Goal: Communication & Community: Answer question/provide support

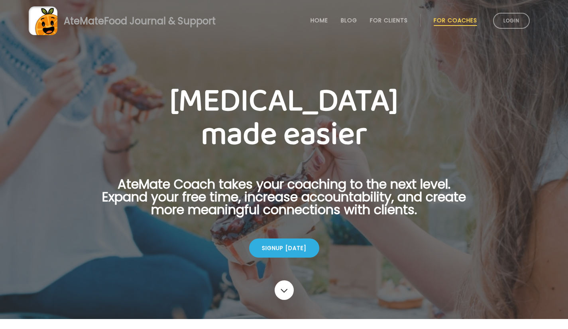
click at [510, 16] on link "Login" at bounding box center [511, 21] width 37 height 16
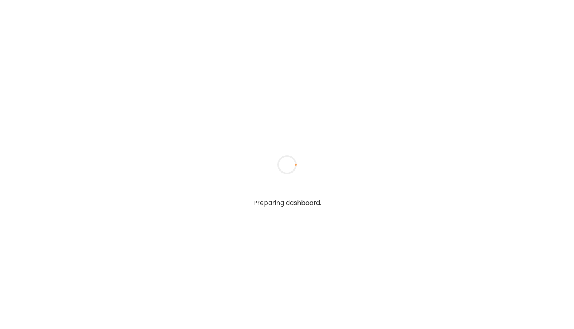
type input "**********"
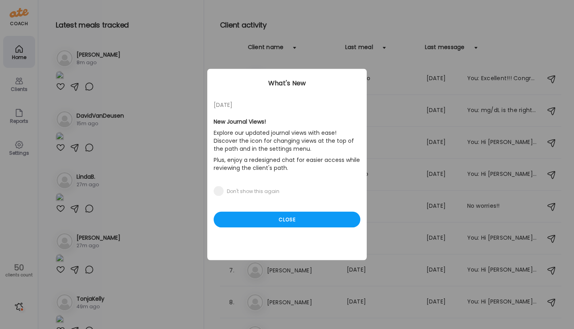
type input "**********"
drag, startPoint x: 189, startPoint y: 65, endPoint x: 187, endPoint y: 89, distance: 24.0
click at [187, 89] on div "Ate Coach Dashboard Wahoo! It’s official Take a moment to set up your Coach Pro…" at bounding box center [287, 164] width 574 height 329
drag, startPoint x: 187, startPoint y: 65, endPoint x: 183, endPoint y: 107, distance: 42.1
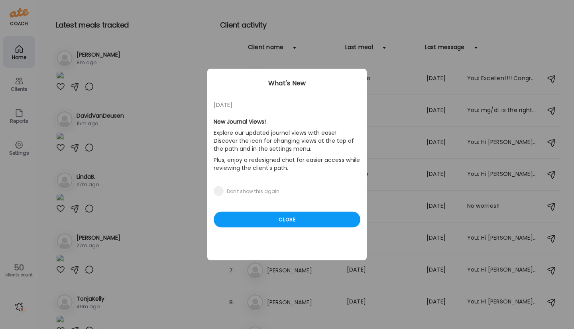
click at [183, 107] on div "Ate Coach Dashboard Wahoo! It’s official Take a moment to set up your Coach Pro…" at bounding box center [287, 164] width 574 height 329
click at [239, 220] on div "Close" at bounding box center [287, 220] width 147 height 16
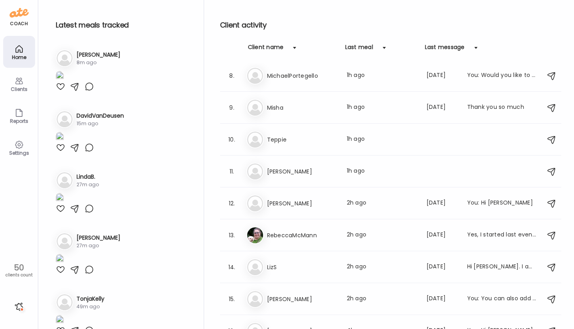
scroll to position [224, 0]
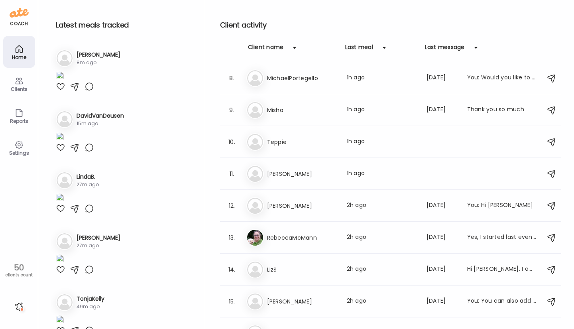
click at [442, 234] on div "Last message: 45d ago" at bounding box center [442, 238] width 31 height 10
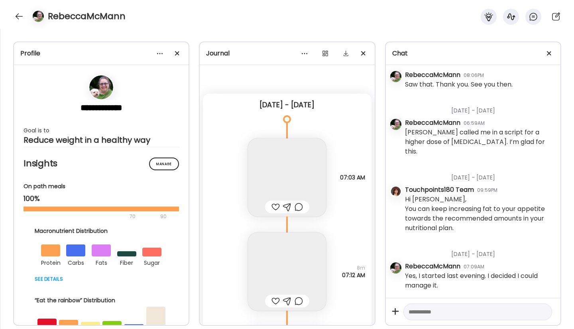
scroll to position [34149, 0]
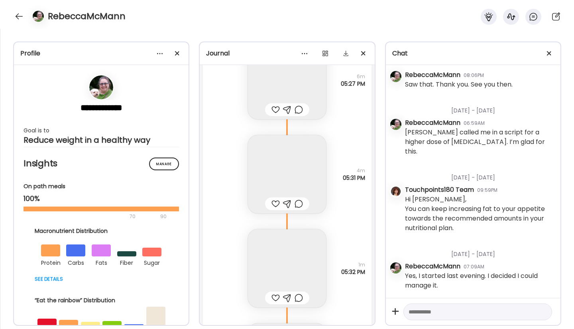
click at [175, 52] on div at bounding box center [177, 53] width 16 height 16
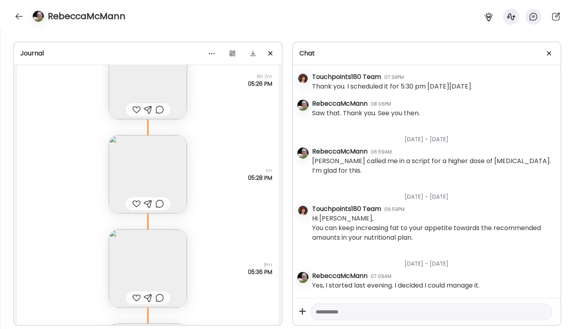
scroll to position [1230, 0]
click at [15, 14] on div at bounding box center [19, 16] width 13 height 13
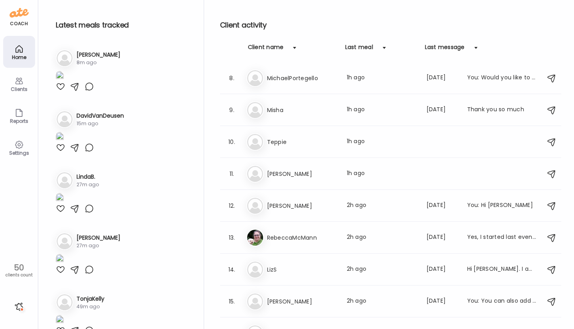
click at [288, 79] on h3 "MichaelPortegello" at bounding box center [302, 78] width 70 height 10
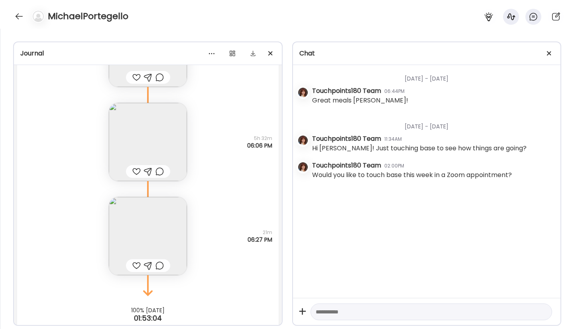
scroll to position [12227, 0]
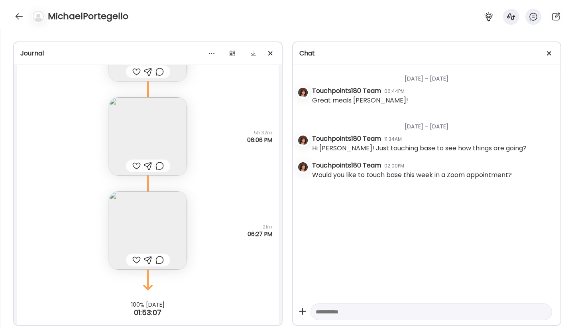
click at [132, 260] on div at bounding box center [136, 260] width 8 height 10
click at [127, 171] on div at bounding box center [148, 165] width 44 height 13
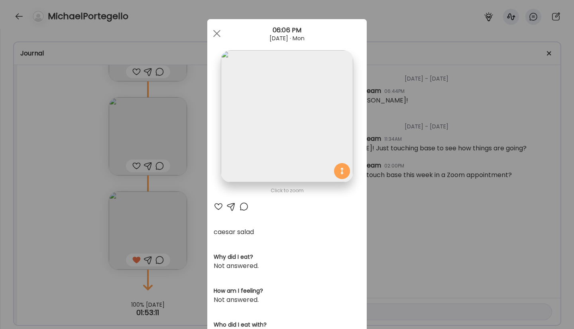
click at [132, 167] on div "Ate Coach Dashboard Wahoo! It’s official Take a moment to set up your Coach Pro…" at bounding box center [287, 164] width 574 height 329
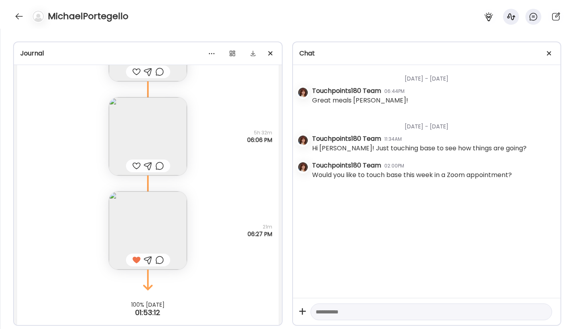
click at [132, 165] on div at bounding box center [136, 166] width 8 height 10
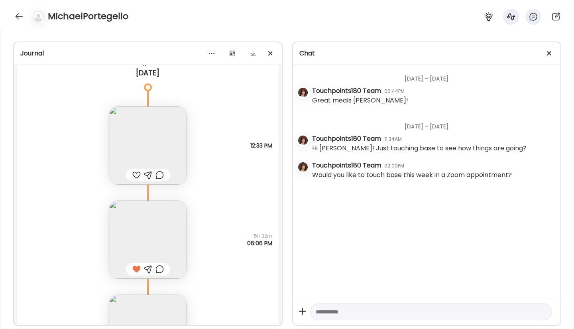
scroll to position [12123, 0]
click at [132, 175] on div at bounding box center [136, 176] width 8 height 10
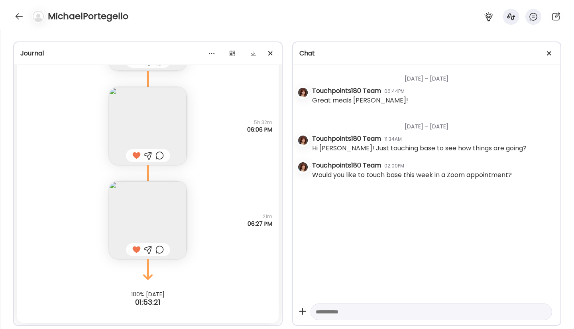
scroll to position [12238, 0]
click at [134, 212] on img at bounding box center [148, 219] width 78 height 78
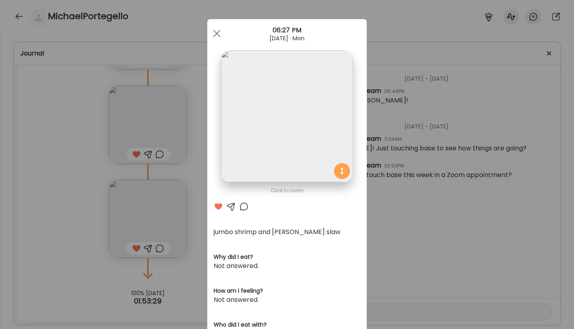
click at [51, 216] on div "Ate Coach Dashboard Wahoo! It’s official Take a moment to set up your Coach Pro…" at bounding box center [287, 164] width 574 height 329
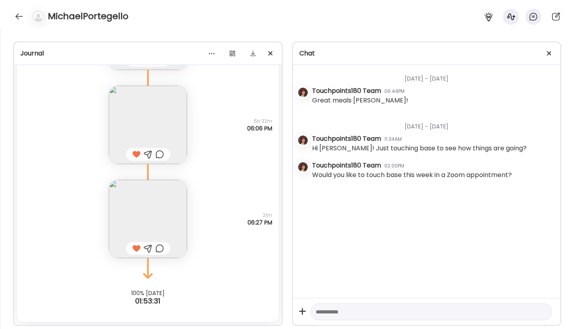
click at [18, 16] on div at bounding box center [19, 16] width 13 height 13
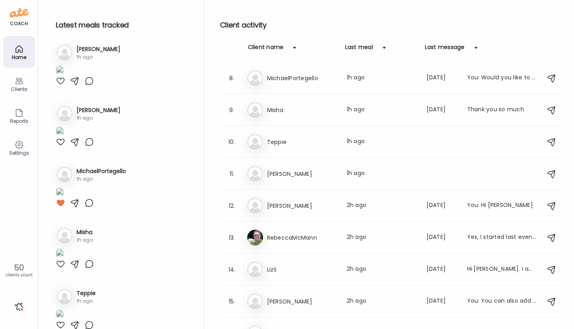
scroll to position [313, 0]
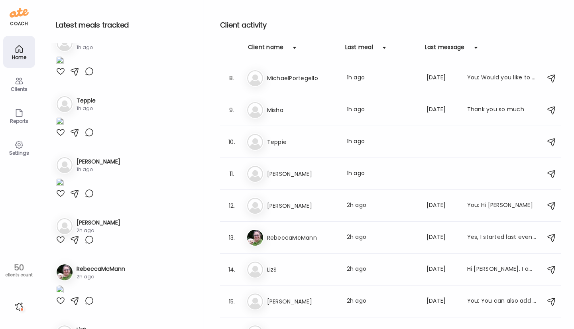
scroll to position [504, 0]
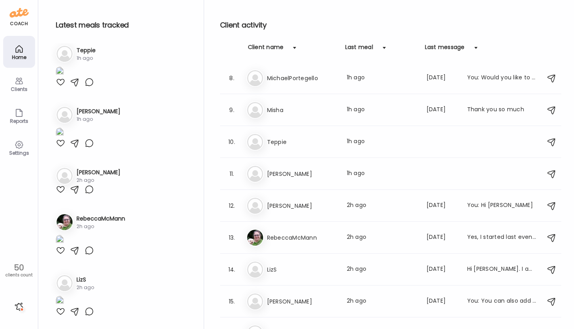
scroll to position [712, 0]
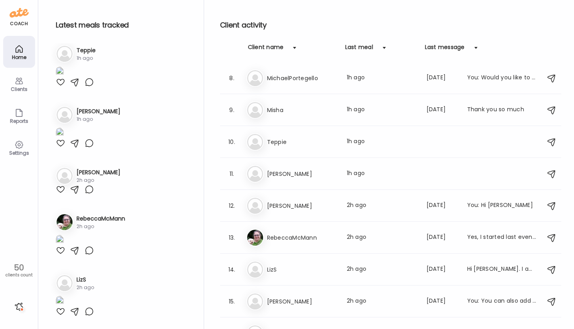
click at [59, 26] on div at bounding box center [61, 21] width 10 height 10
click at [58, 87] on div at bounding box center [61, 82] width 10 height 10
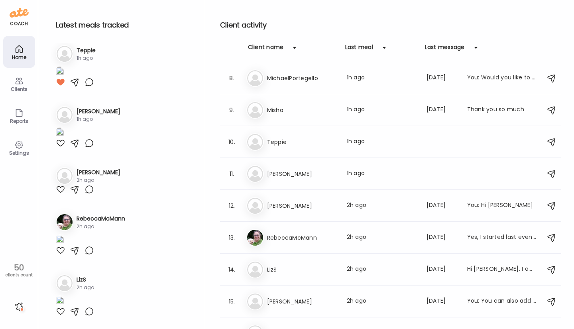
click at [86, 87] on div at bounding box center [90, 82] width 10 height 10
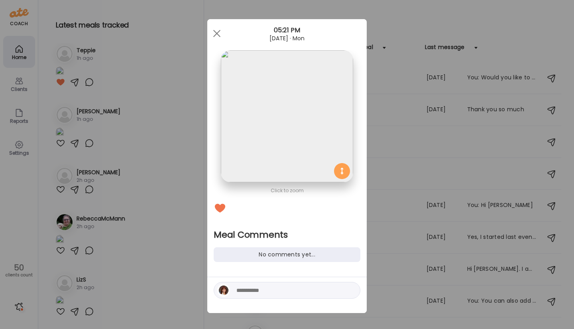
click at [246, 290] on textarea at bounding box center [290, 290] width 108 height 10
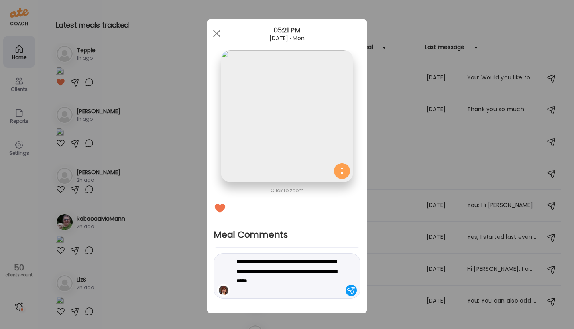
type textarea "**********"
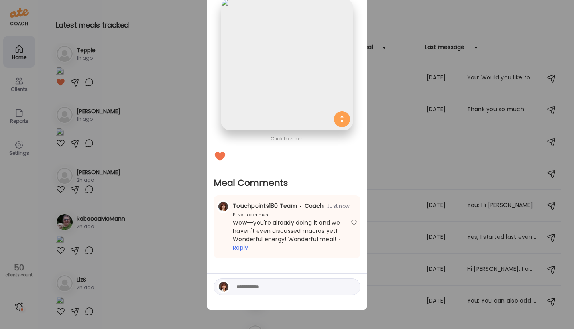
scroll to position [0, 0]
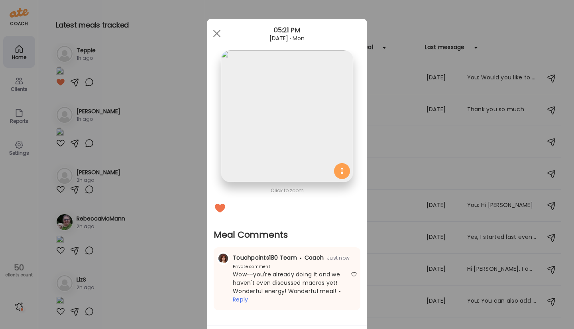
click at [215, 34] on span at bounding box center [216, 33] width 7 height 7
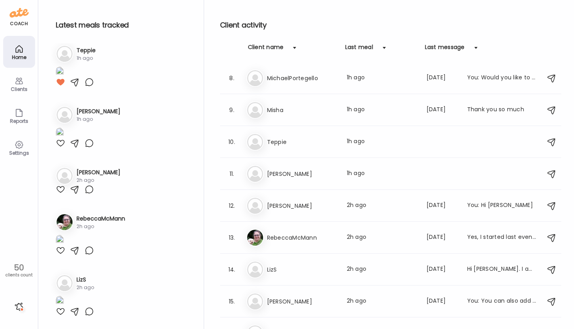
scroll to position [1765, 0]
click at [59, 148] on div at bounding box center [61, 143] width 10 height 10
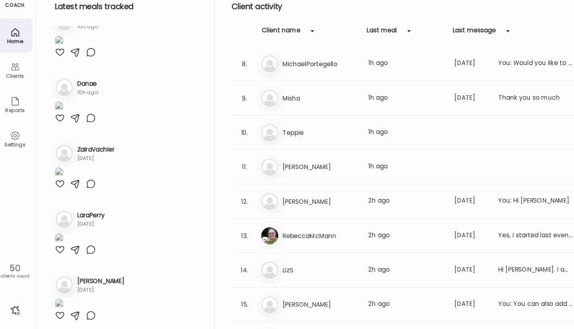
scroll to position [2165, 0]
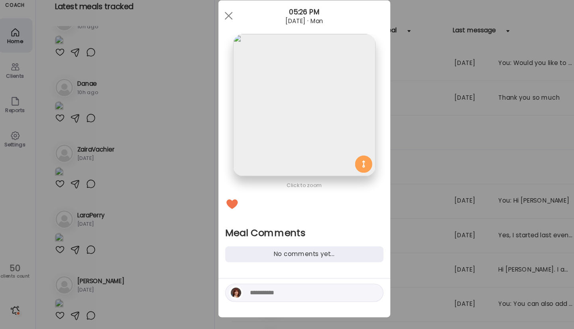
click at [244, 289] on textarea at bounding box center [290, 290] width 108 height 10
type textarea "**********"
click at [347, 290] on div at bounding box center [351, 290] width 11 height 11
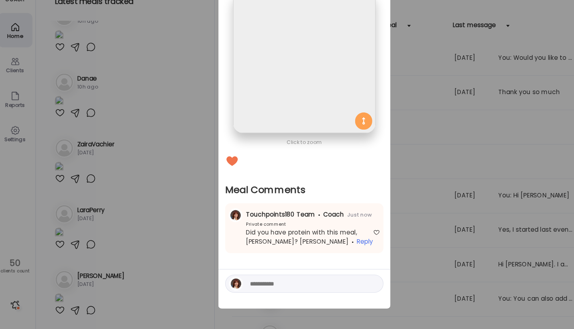
scroll to position [0, 0]
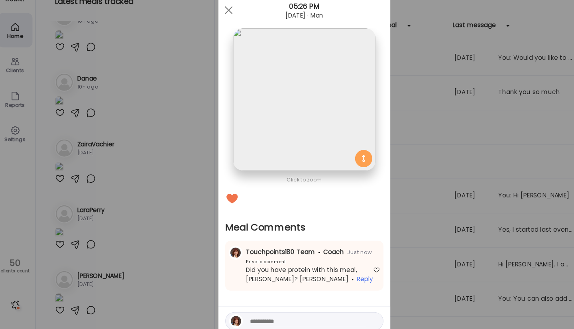
click at [215, 35] on span at bounding box center [216, 33] width 7 height 7
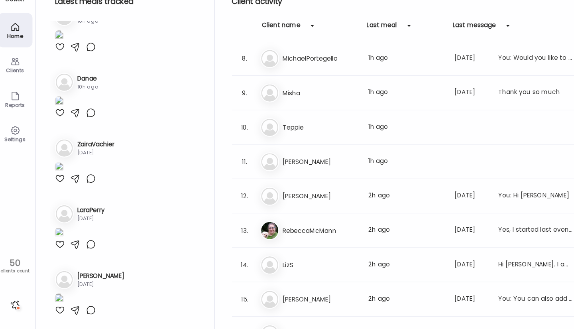
scroll to position [2333, 0]
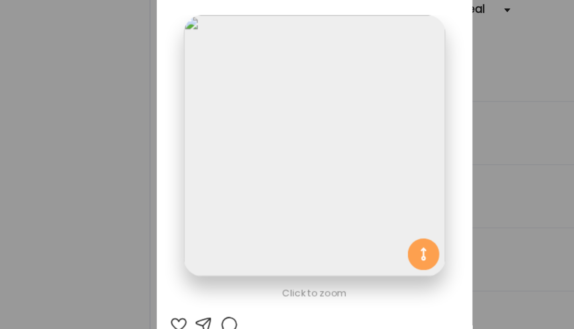
scroll to position [1, 0]
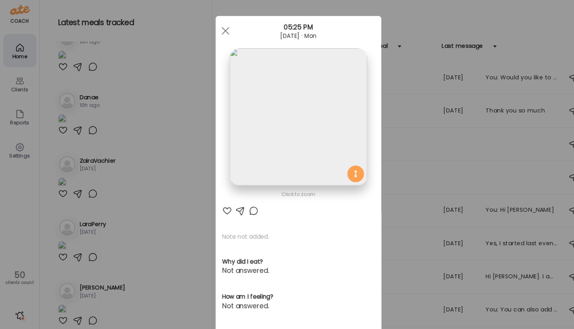
click at [59, 218] on div "Ate Coach Dashboard Wahoo! It’s official Take a moment to set up your Coach Pro…" at bounding box center [287, 164] width 574 height 329
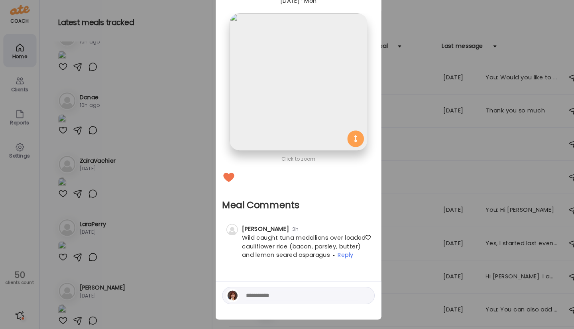
scroll to position [35, 0]
click at [236, 285] on textarea at bounding box center [290, 287] width 108 height 10
type textarea "*"
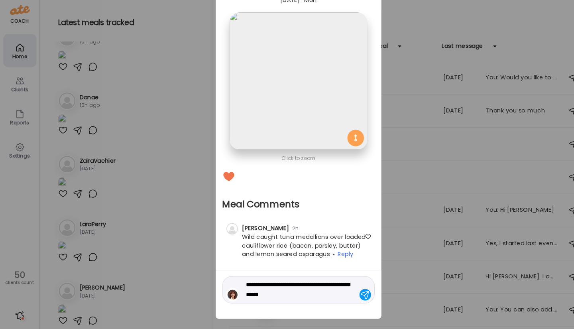
click at [244, 288] on textarea "**********" at bounding box center [290, 281] width 108 height 19
click at [276, 285] on textarea "**********" at bounding box center [290, 281] width 108 height 19
click at [242, 276] on textarea "**********" at bounding box center [290, 277] width 108 height 29
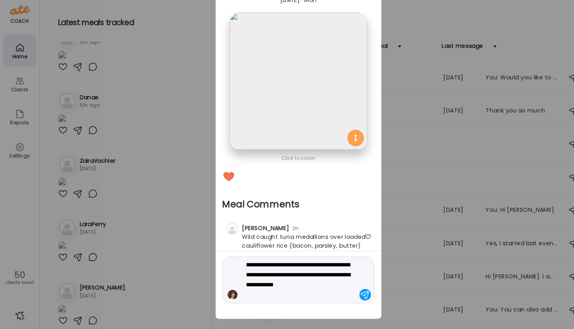
scroll to position [2333, 0]
type textarea "**********"
click at [346, 285] on div at bounding box center [351, 286] width 11 height 11
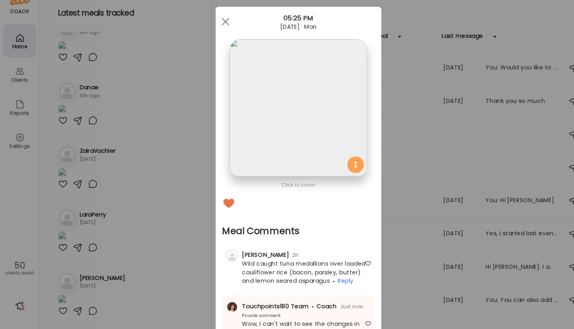
scroll to position [0, 0]
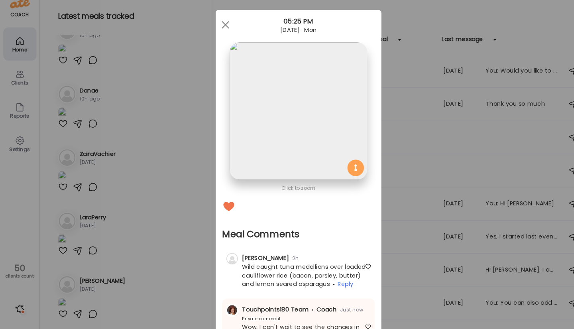
click at [218, 32] on div at bounding box center [217, 34] width 16 height 16
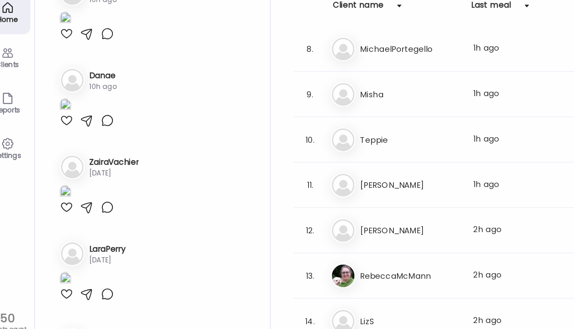
scroll to position [2869, 0]
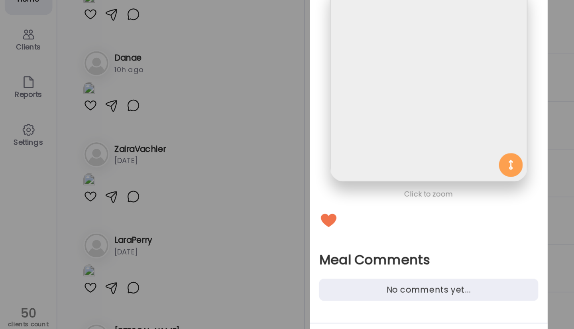
scroll to position [3, 0]
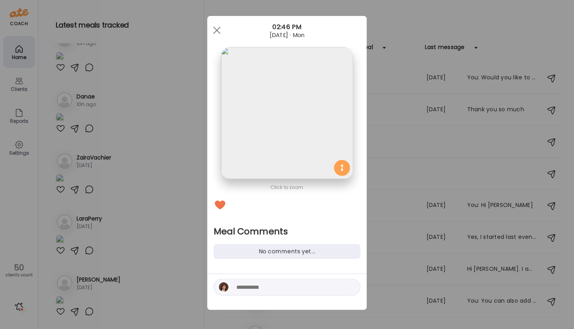
click at [236, 283] on textarea at bounding box center [290, 287] width 108 height 10
type textarea "*"
type textarea "**********"
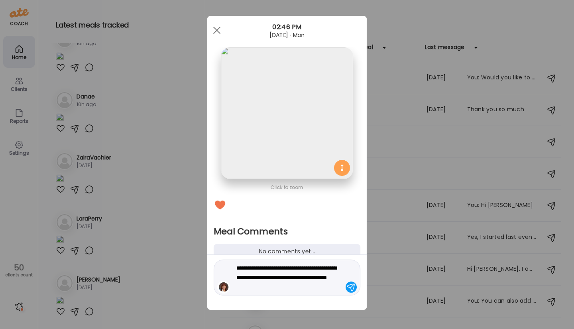
click at [346, 289] on div at bounding box center [351, 286] width 11 height 11
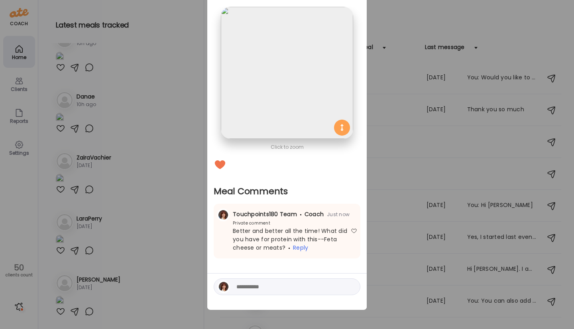
scroll to position [0, 0]
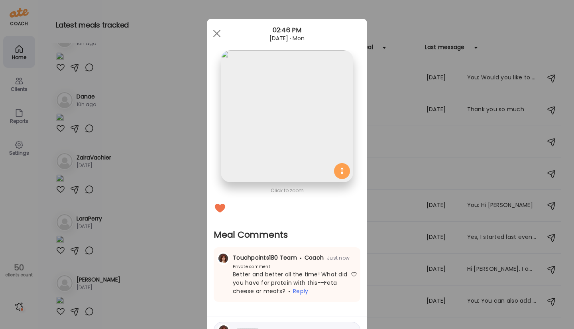
click at [216, 31] on span at bounding box center [216, 33] width 7 height 7
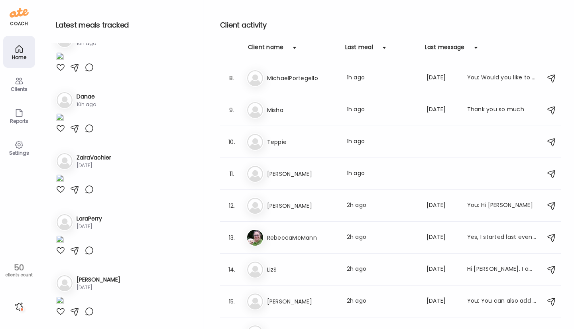
scroll to position [3083, 0]
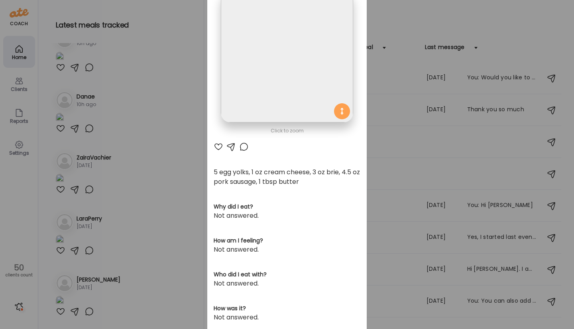
scroll to position [0, 0]
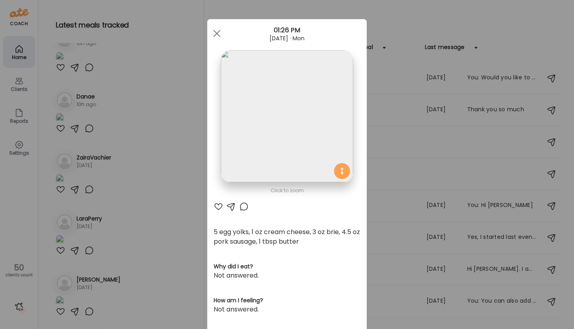
click at [218, 209] on div at bounding box center [219, 207] width 10 height 10
click at [244, 209] on div at bounding box center [244, 207] width 10 height 10
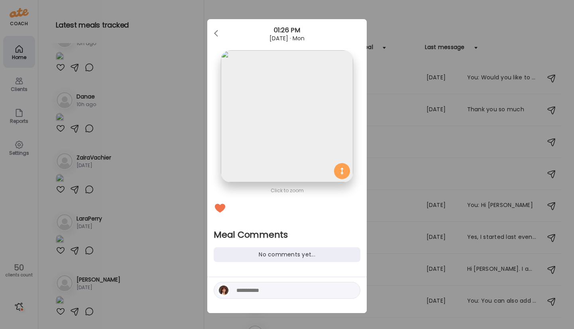
click at [246, 288] on textarea at bounding box center [290, 290] width 108 height 10
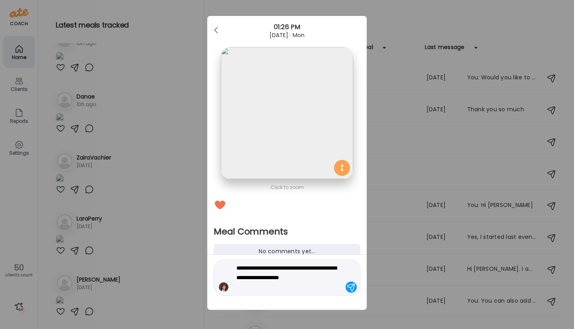
click at [236, 268] on textarea "**********" at bounding box center [290, 277] width 108 height 29
type textarea "**********"
click at [348, 288] on div at bounding box center [351, 286] width 11 height 11
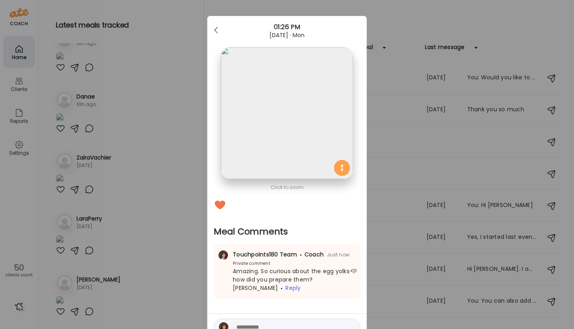
click at [120, 220] on div "Ate Coach Dashboard Wahoo! It’s official Take a moment to set up your Coach Pro…" at bounding box center [287, 164] width 574 height 329
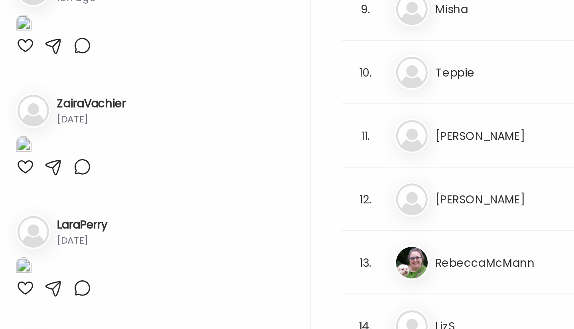
scroll to position [4060, 0]
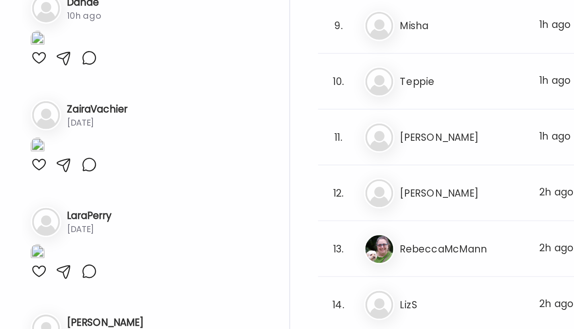
click at [64, 133] on div at bounding box center [61, 129] width 10 height 10
click at [92, 133] on div at bounding box center [90, 129] width 10 height 10
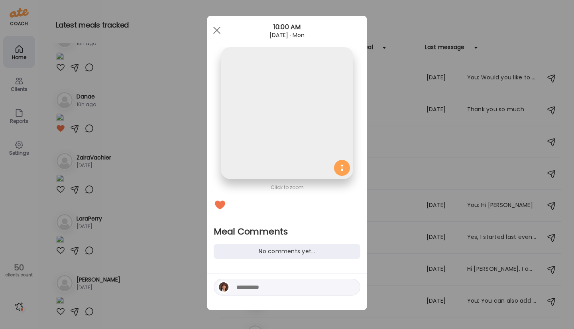
click at [236, 286] on textarea at bounding box center [290, 287] width 108 height 10
type textarea "*"
type textarea "**********"
click at [348, 289] on div at bounding box center [351, 286] width 11 height 11
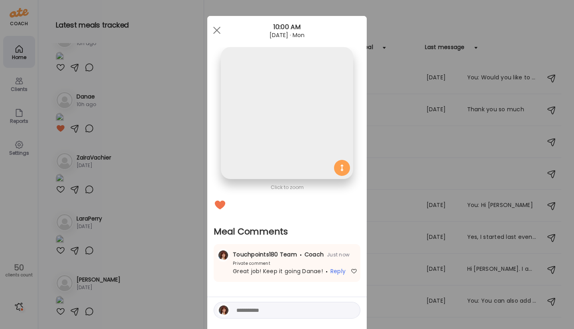
scroll to position [27, 0]
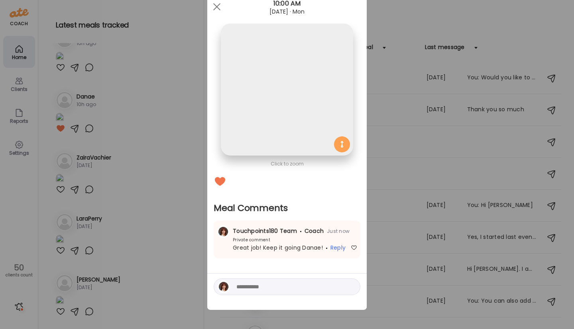
click at [213, 6] on span at bounding box center [216, 6] width 7 height 7
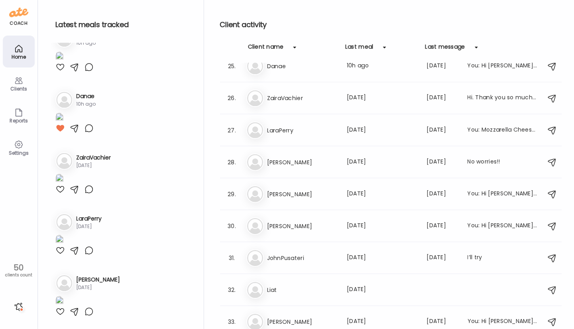
scroll to position [0, 0]
